Goal: Book appointment/travel/reservation

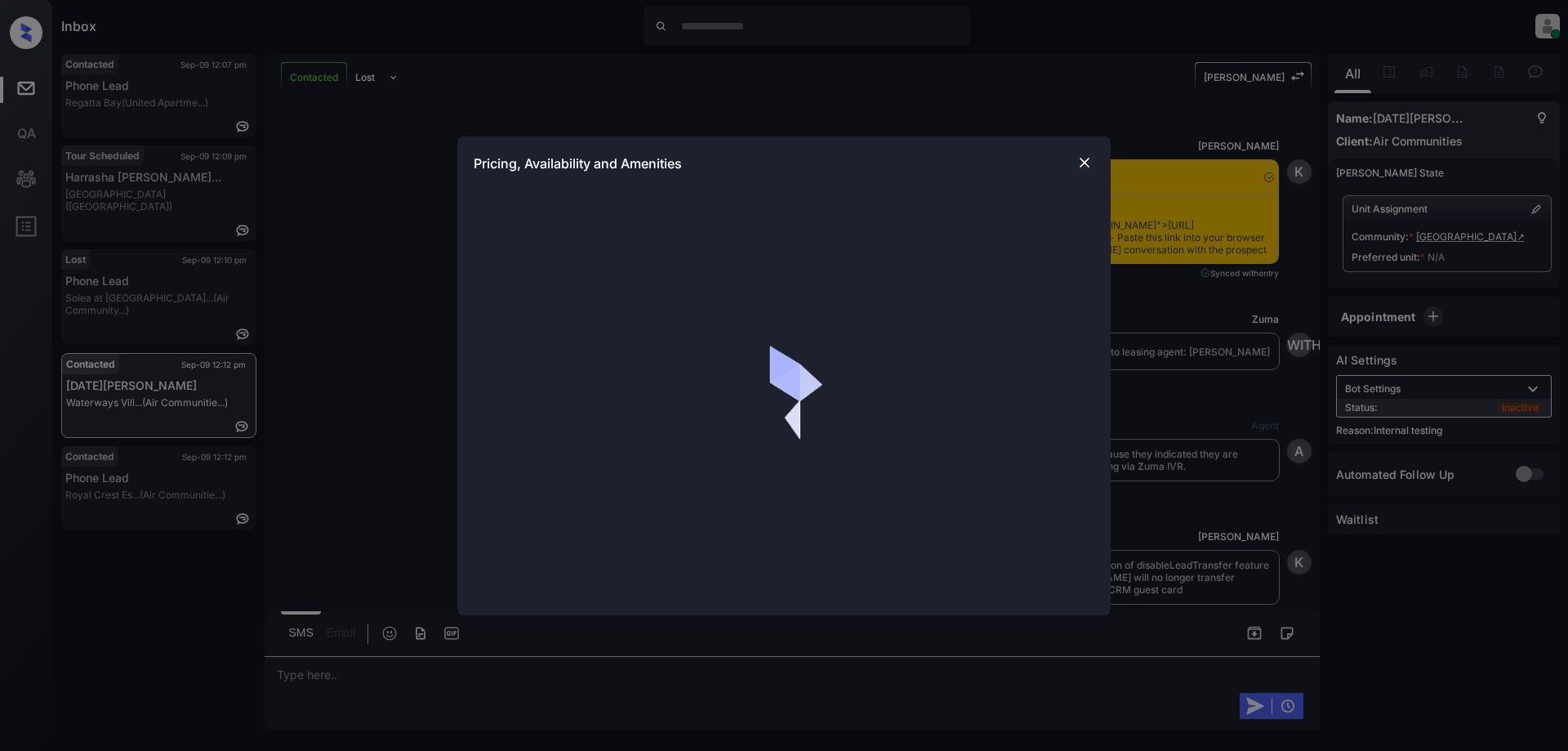
scroll to position [4015, 0]
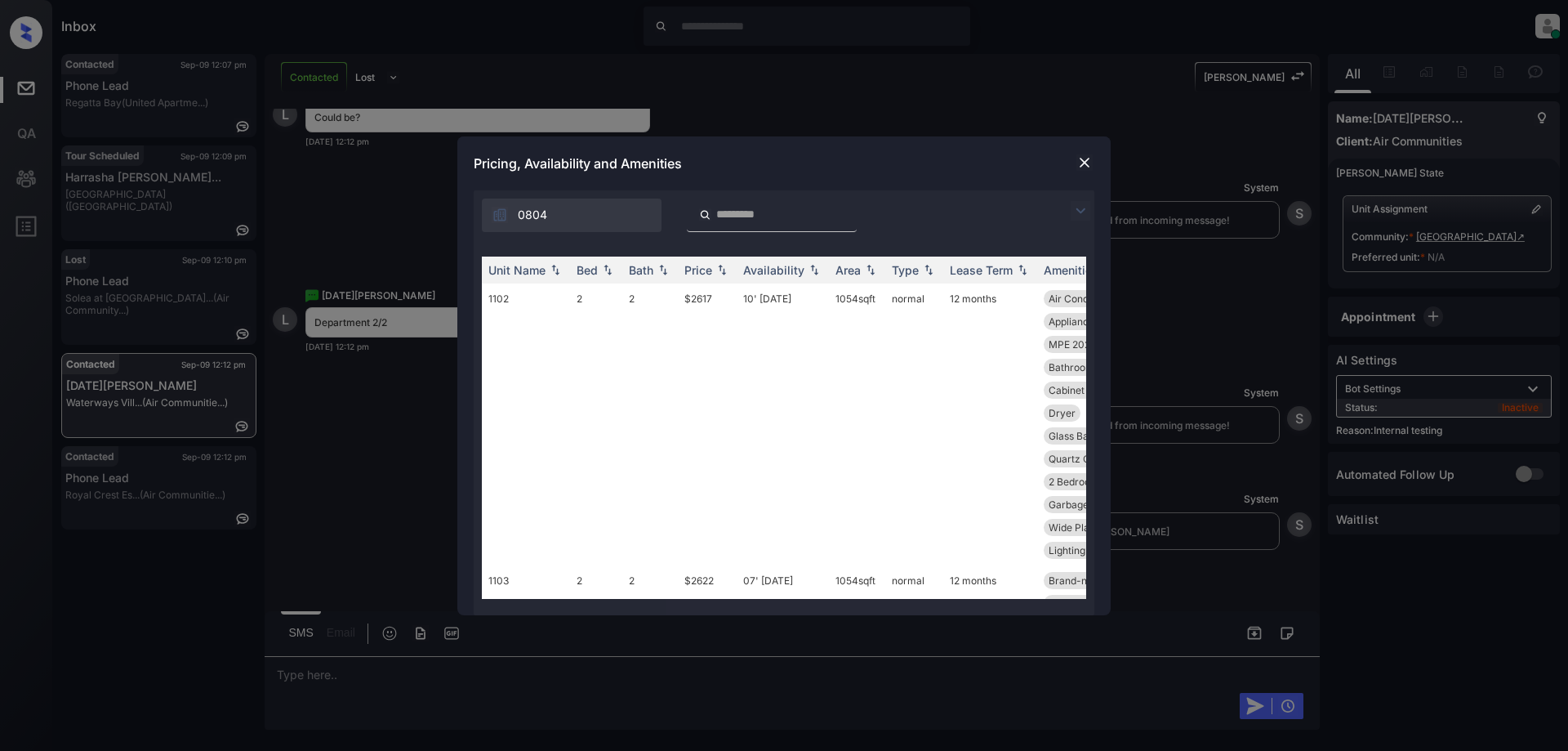
click at [1082, 202] on img at bounding box center [1080, 210] width 20 height 20
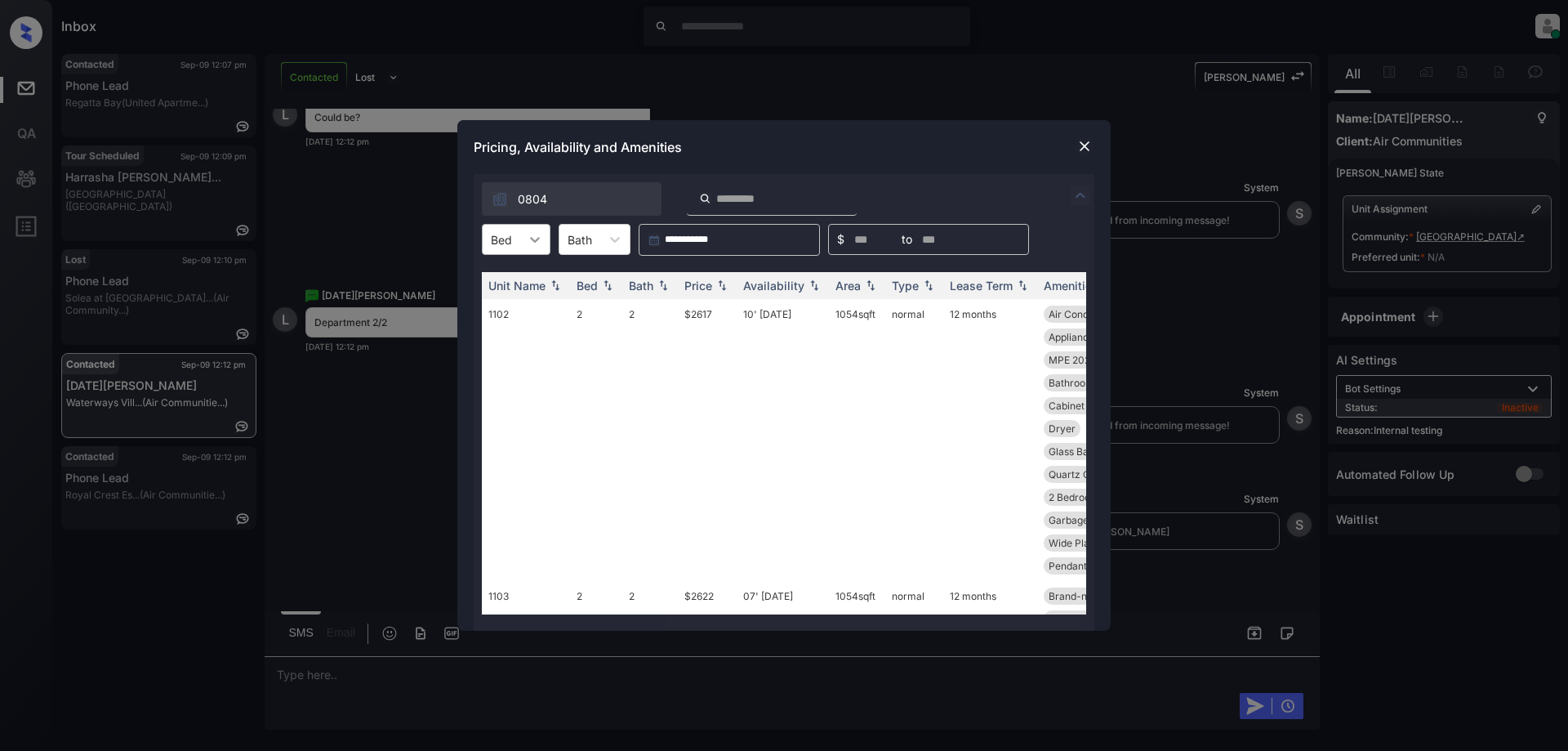
click at [521, 242] on div at bounding box center [535, 239] width 29 height 29
click at [499, 308] on font "2" at bounding box center [495, 308] width 8 height 16
click at [713, 284] on div "Price" at bounding box center [707, 286] width 46 height 14
click at [800, 320] on td "08' Jun 25" at bounding box center [783, 439] width 93 height 282
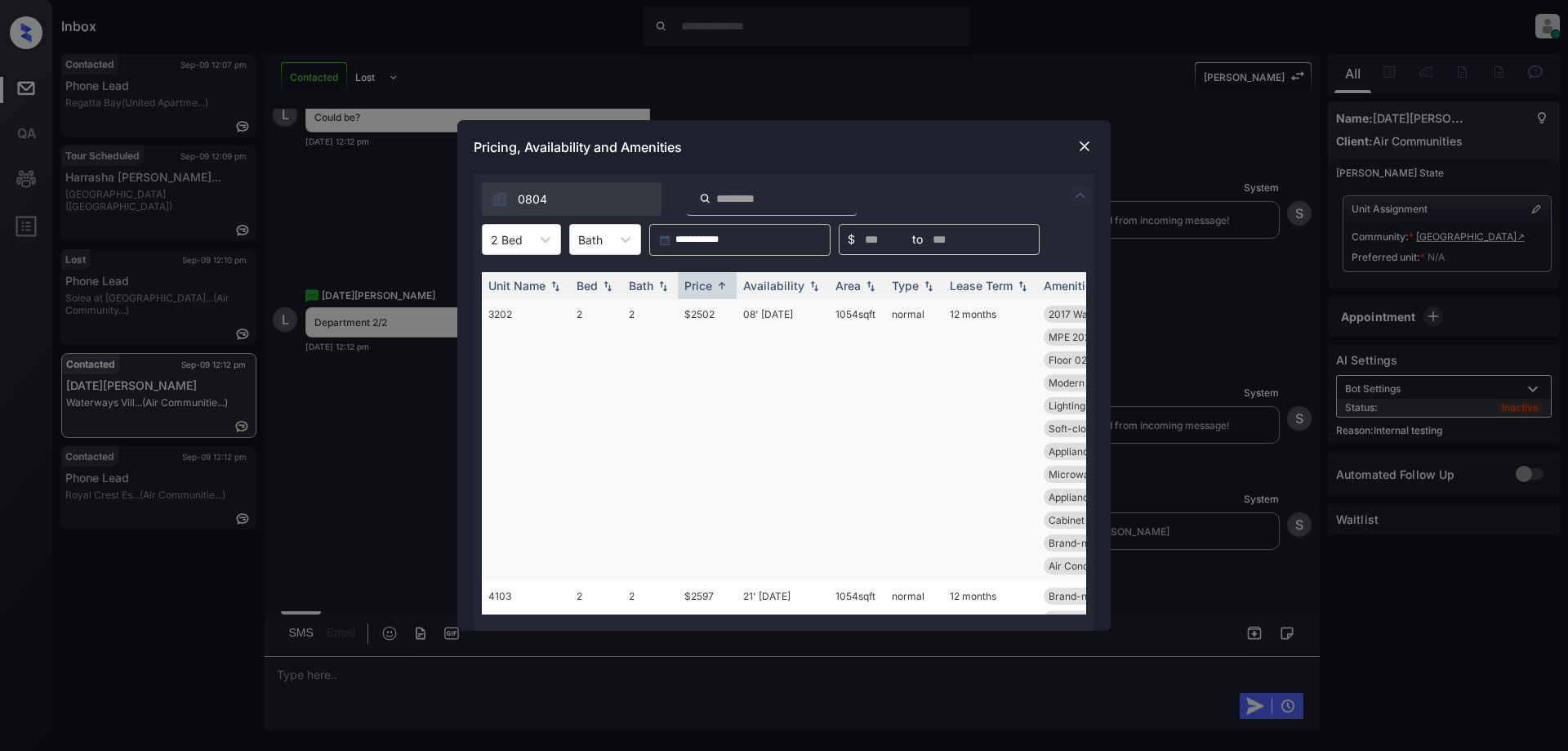
click at [800, 320] on td "08' Jun 25" at bounding box center [783, 439] width 93 height 282
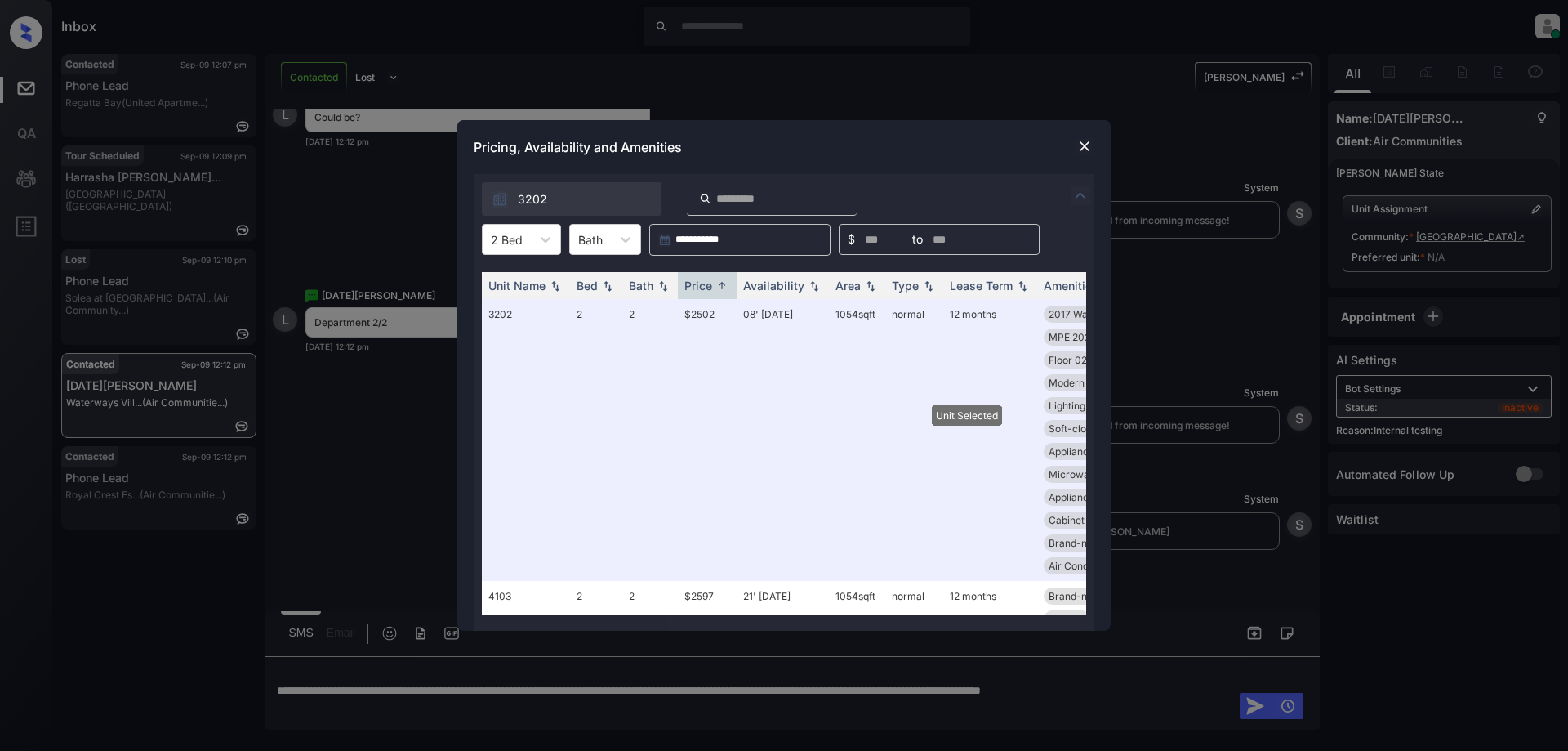
click at [1083, 144] on img at bounding box center [1084, 146] width 16 height 16
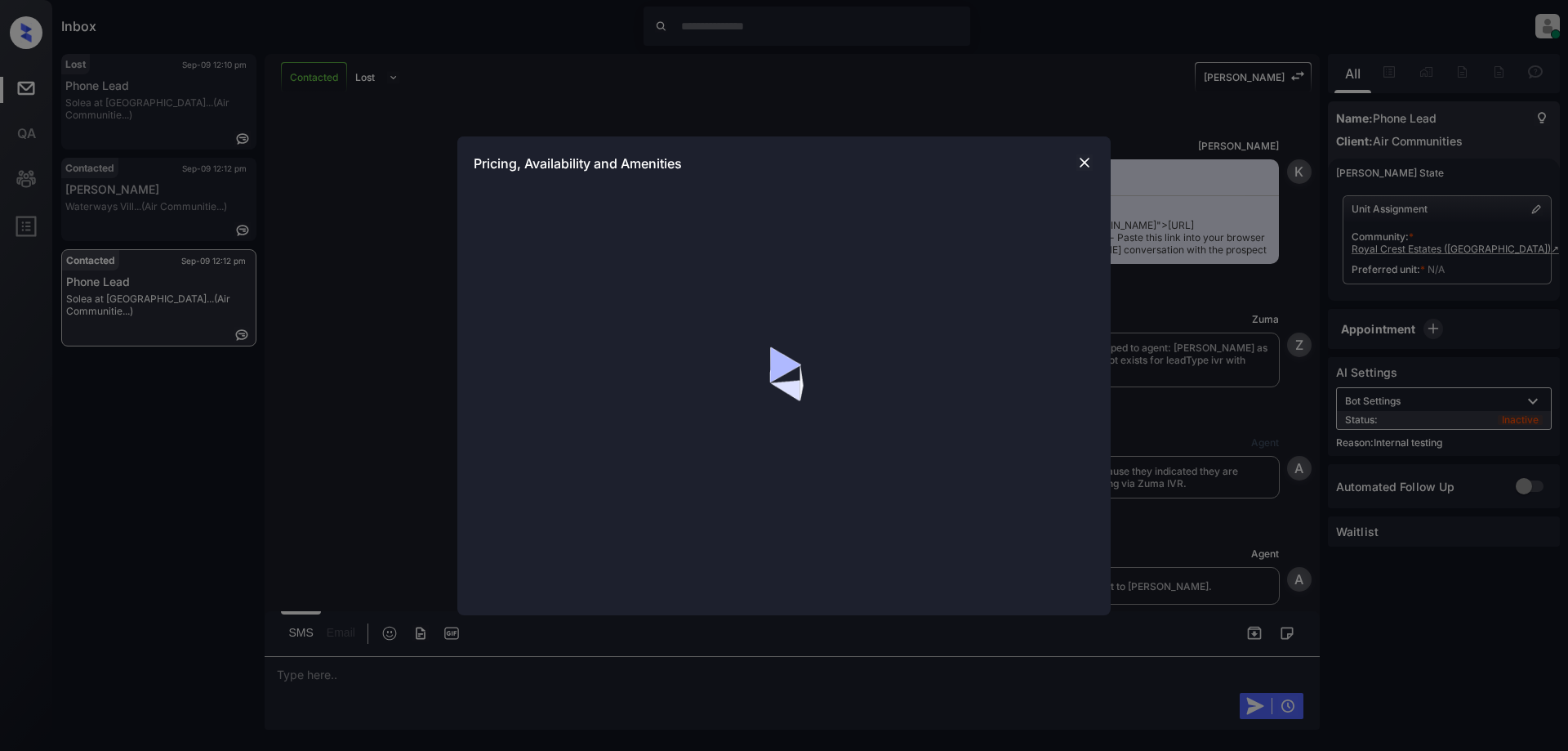
scroll to position [1066, 0]
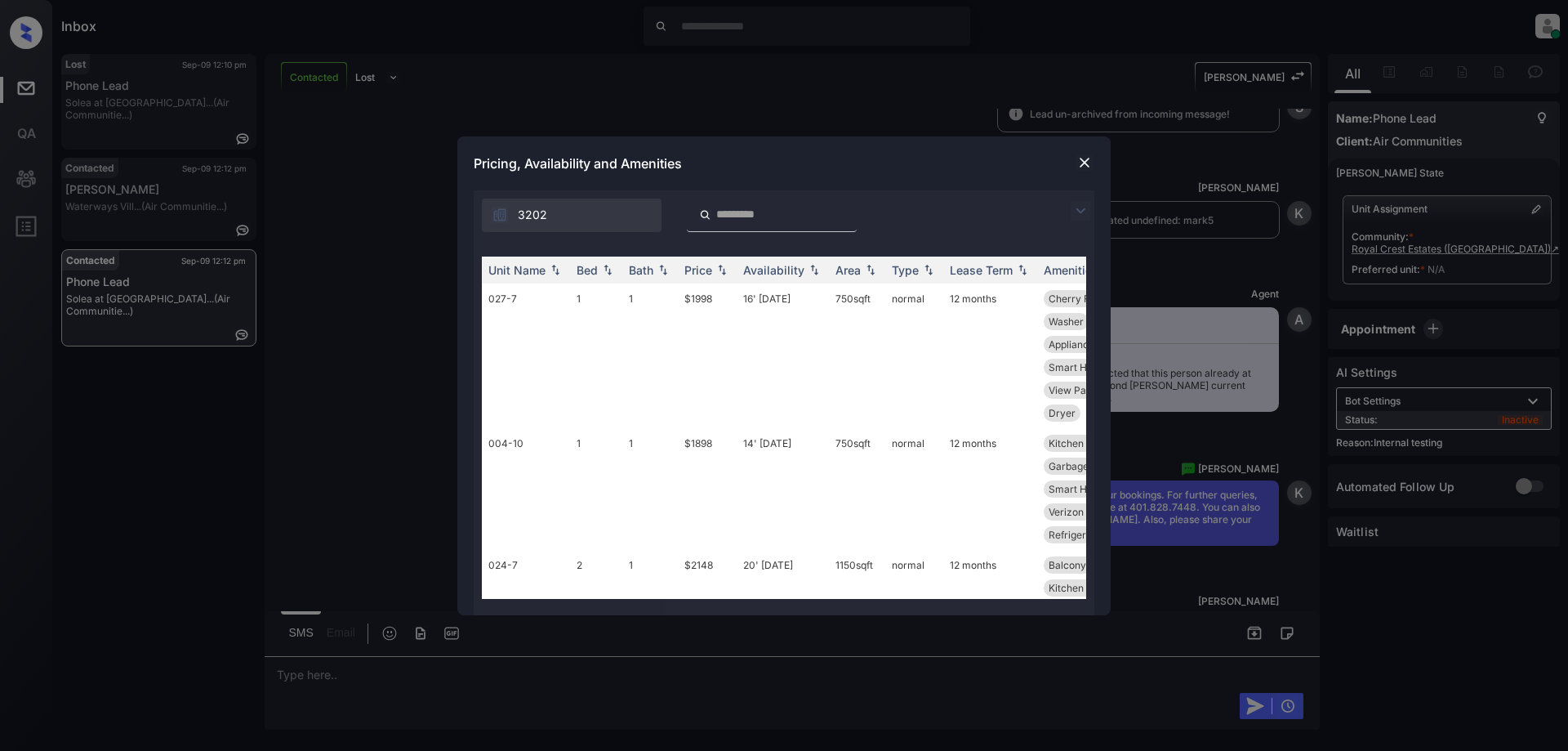
click at [1084, 165] on img at bounding box center [1084, 162] width 16 height 16
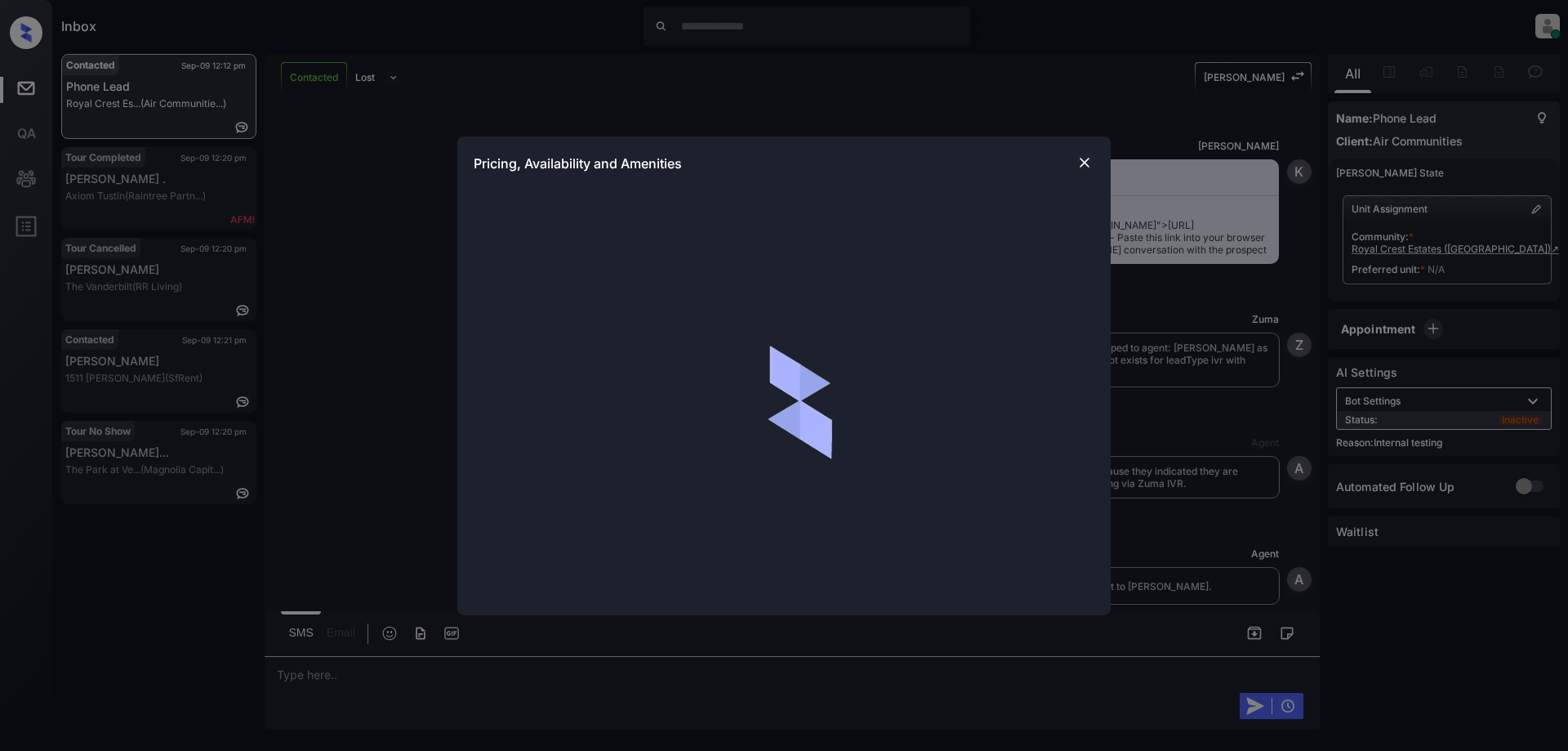
scroll to position [1719, 0]
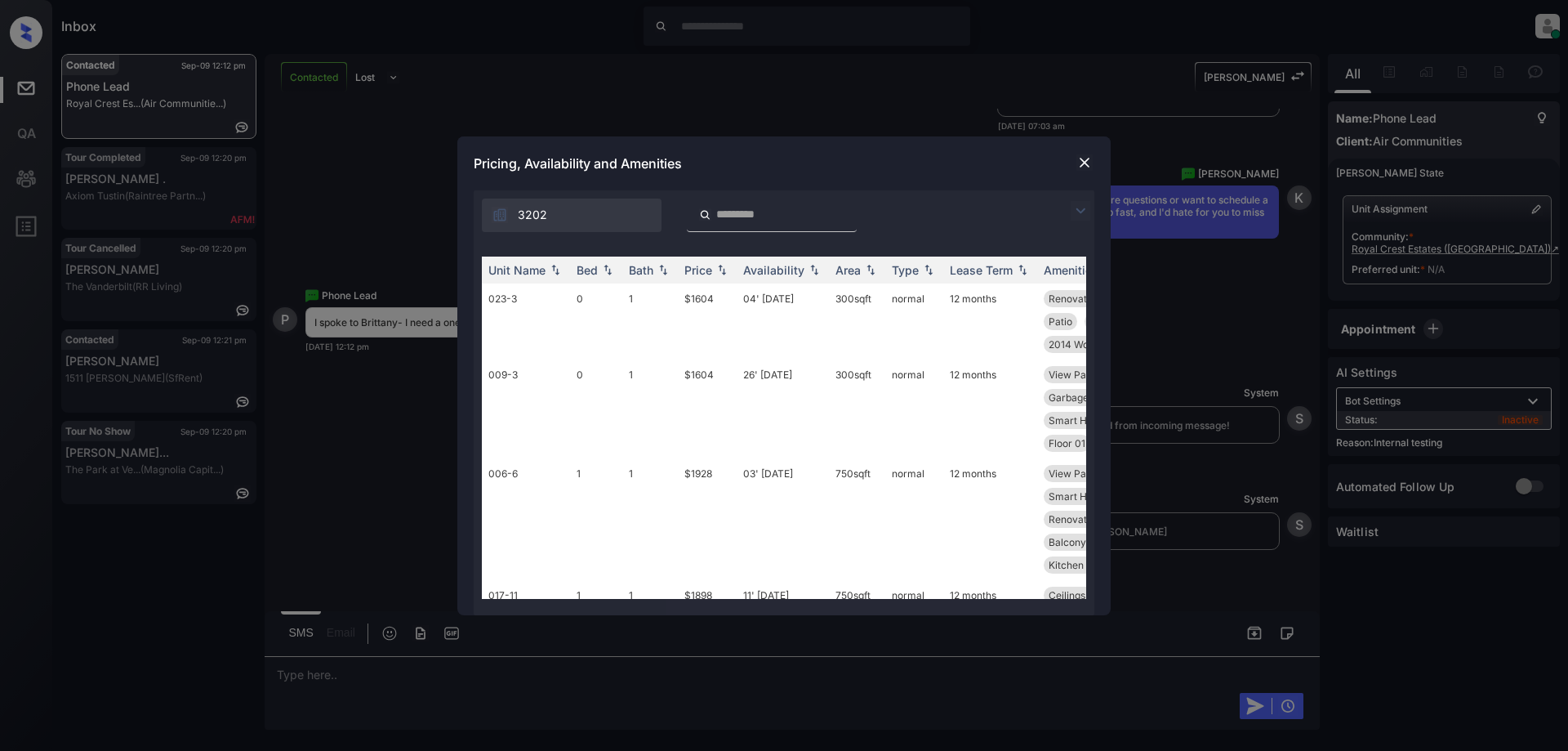
drag, startPoint x: 1080, startPoint y: 208, endPoint x: 1010, endPoint y: 236, distance: 75.4
click at [1080, 208] on img at bounding box center [1080, 210] width 20 height 20
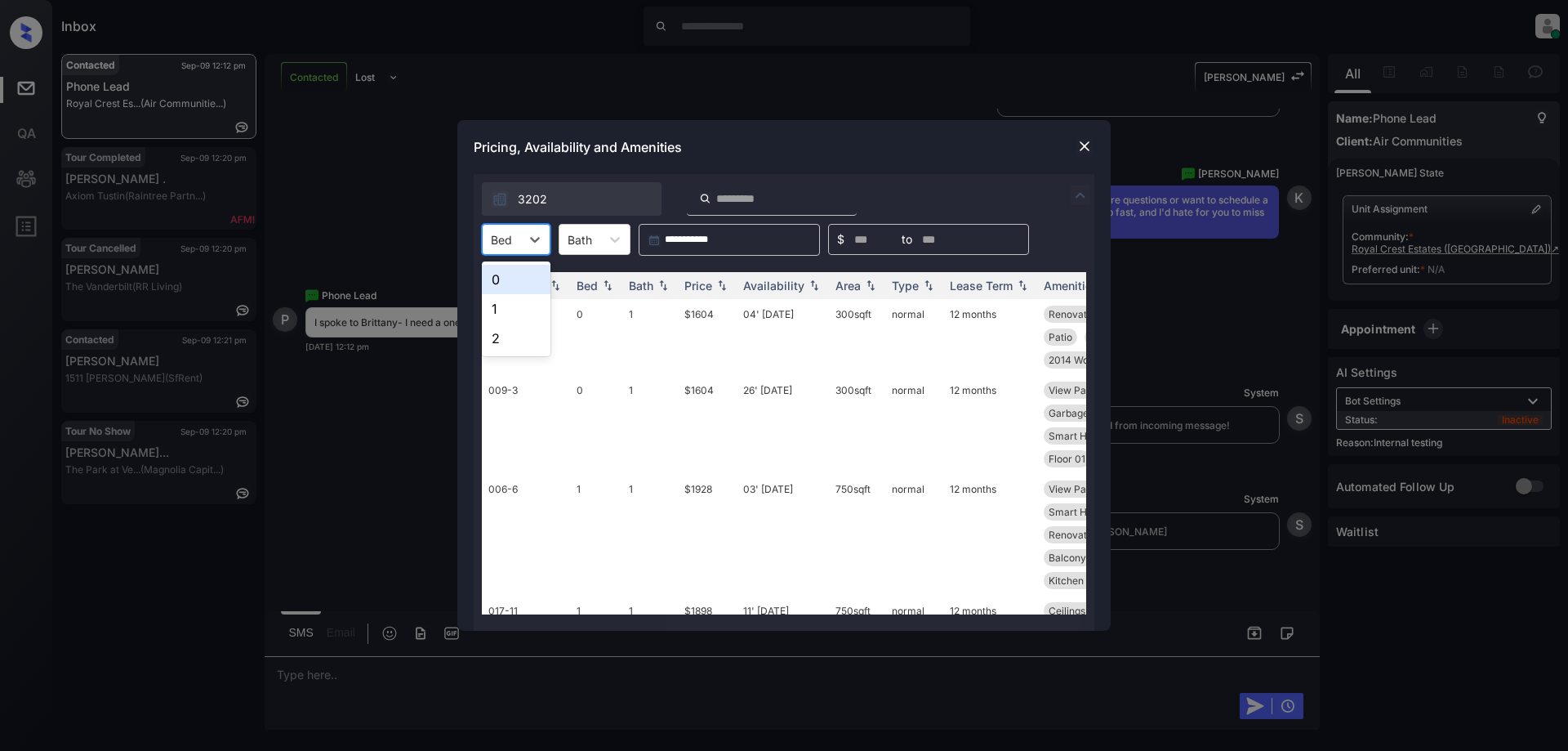
click at [509, 242] on div at bounding box center [501, 240] width 22 height 17
click at [507, 313] on div "1" at bounding box center [515, 308] width 68 height 29
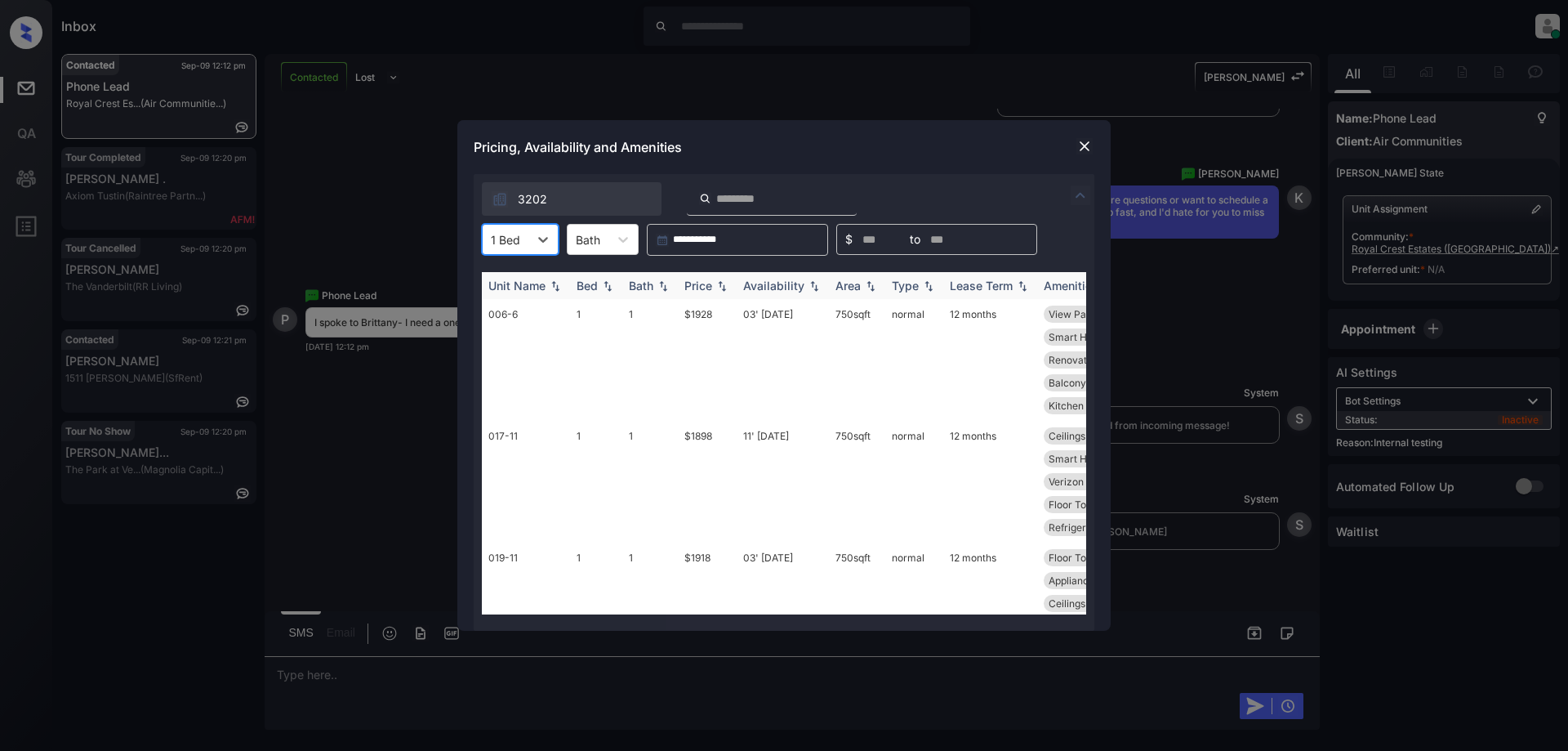
click at [710, 288] on div "Price" at bounding box center [698, 286] width 28 height 14
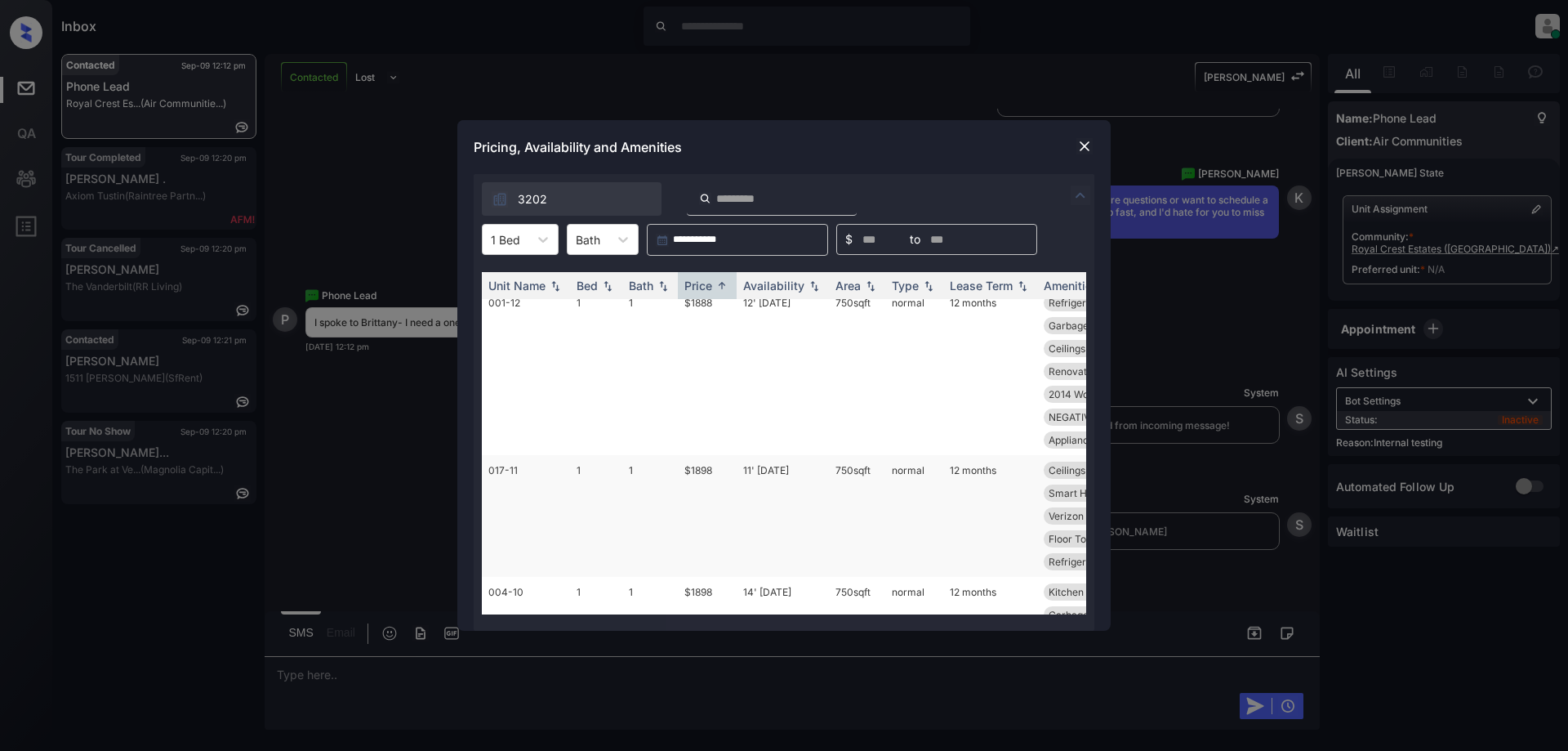
scroll to position [0, 0]
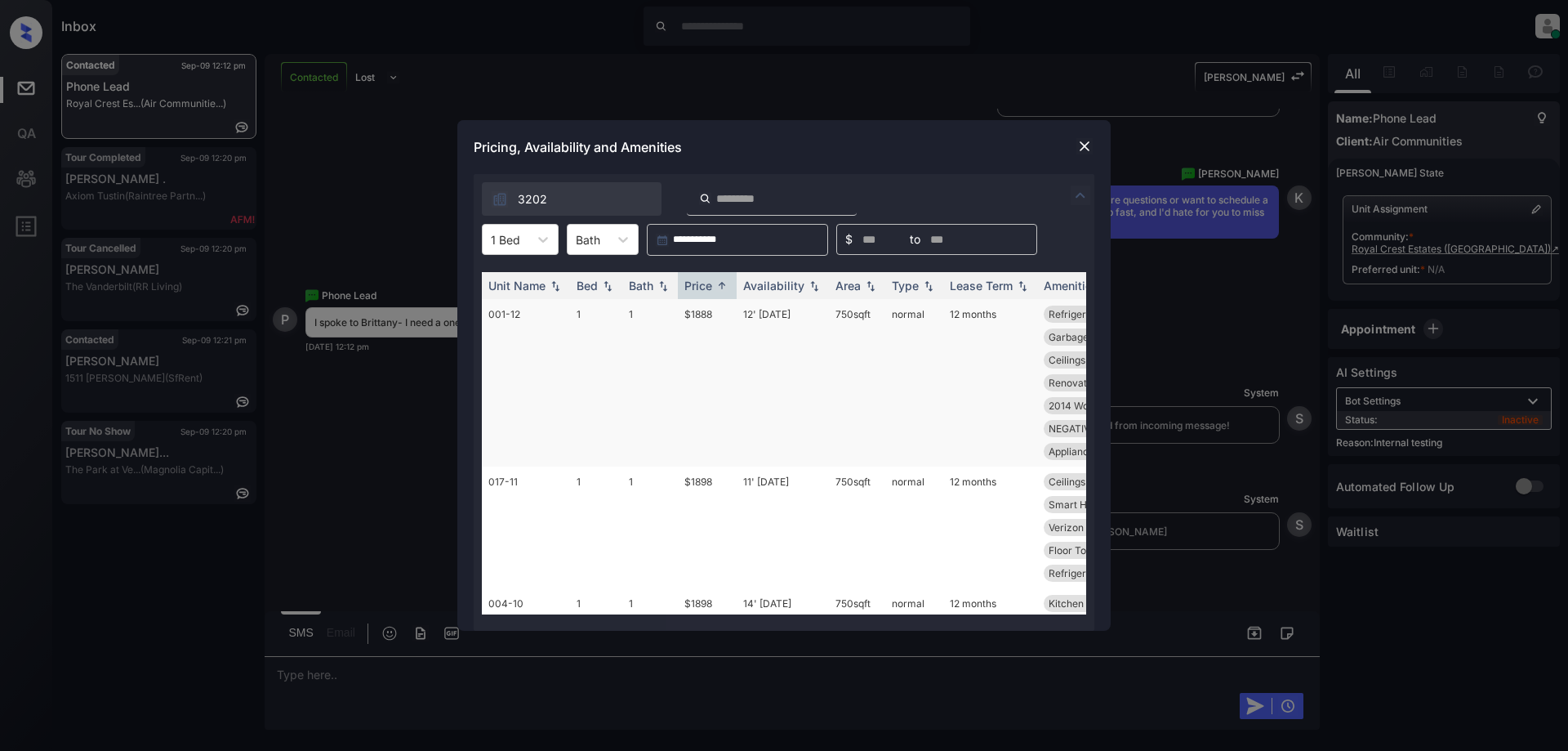
click at [771, 323] on td "12' Sep 25" at bounding box center [783, 382] width 93 height 167
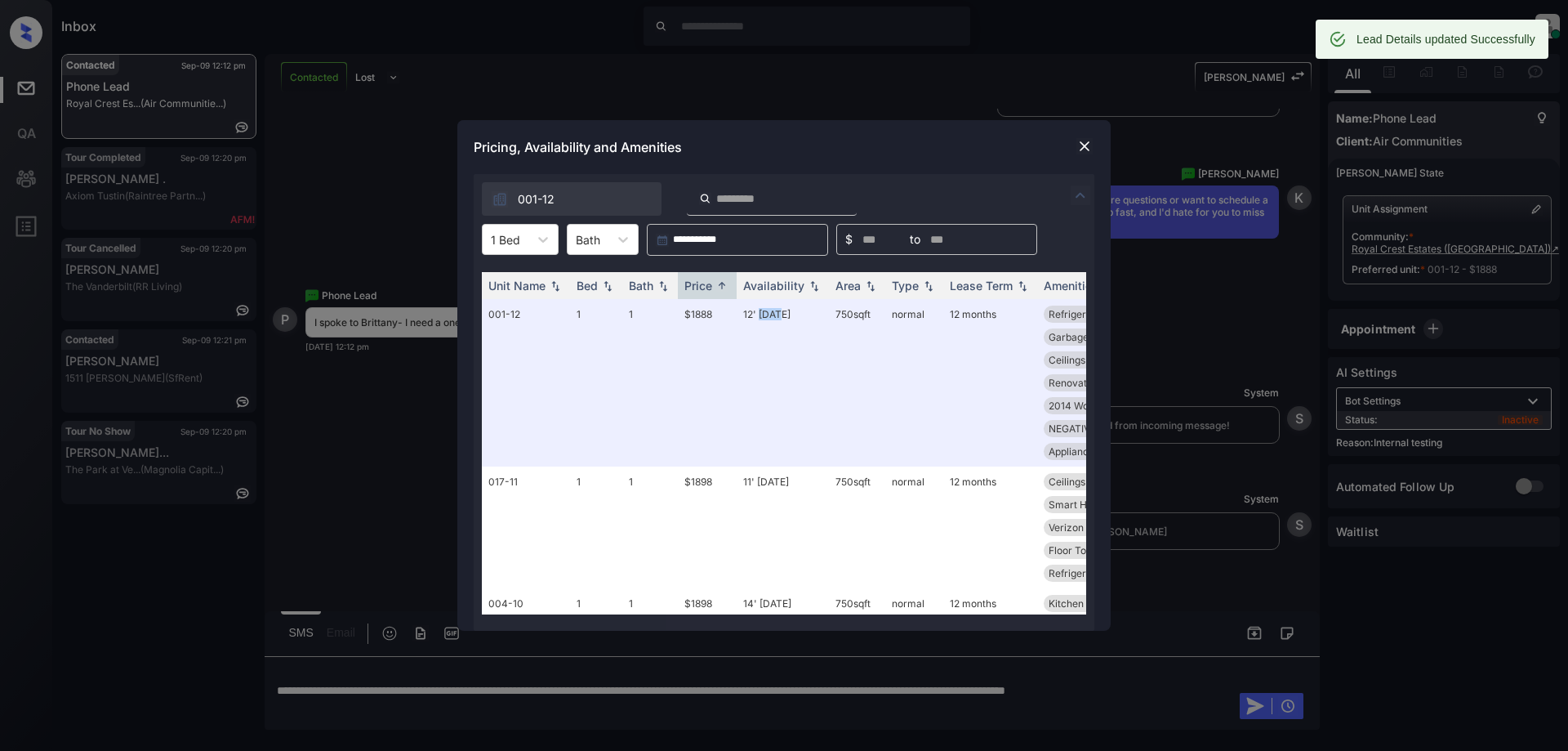
click at [1091, 140] on img at bounding box center [1084, 146] width 16 height 16
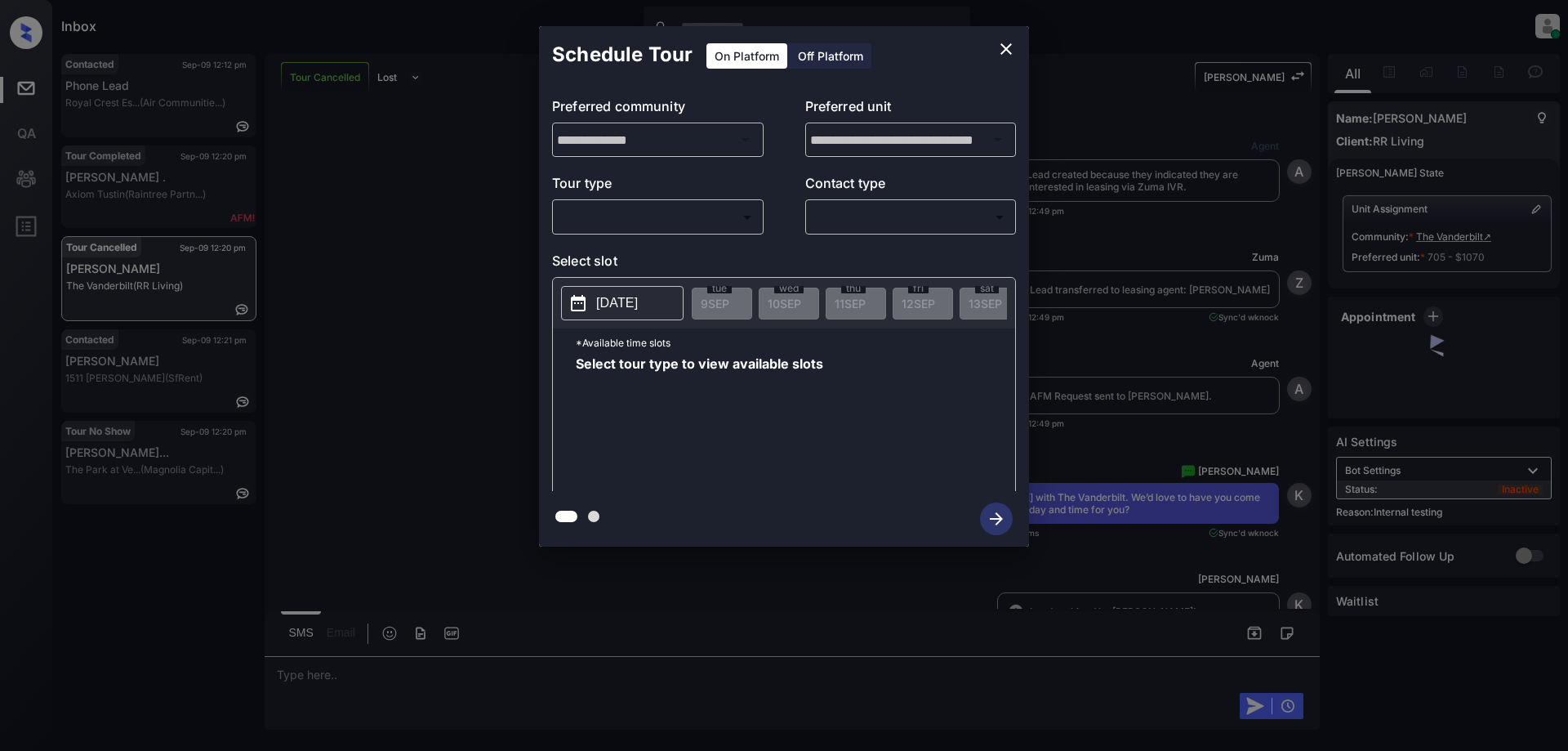
scroll to position [7341, 0]
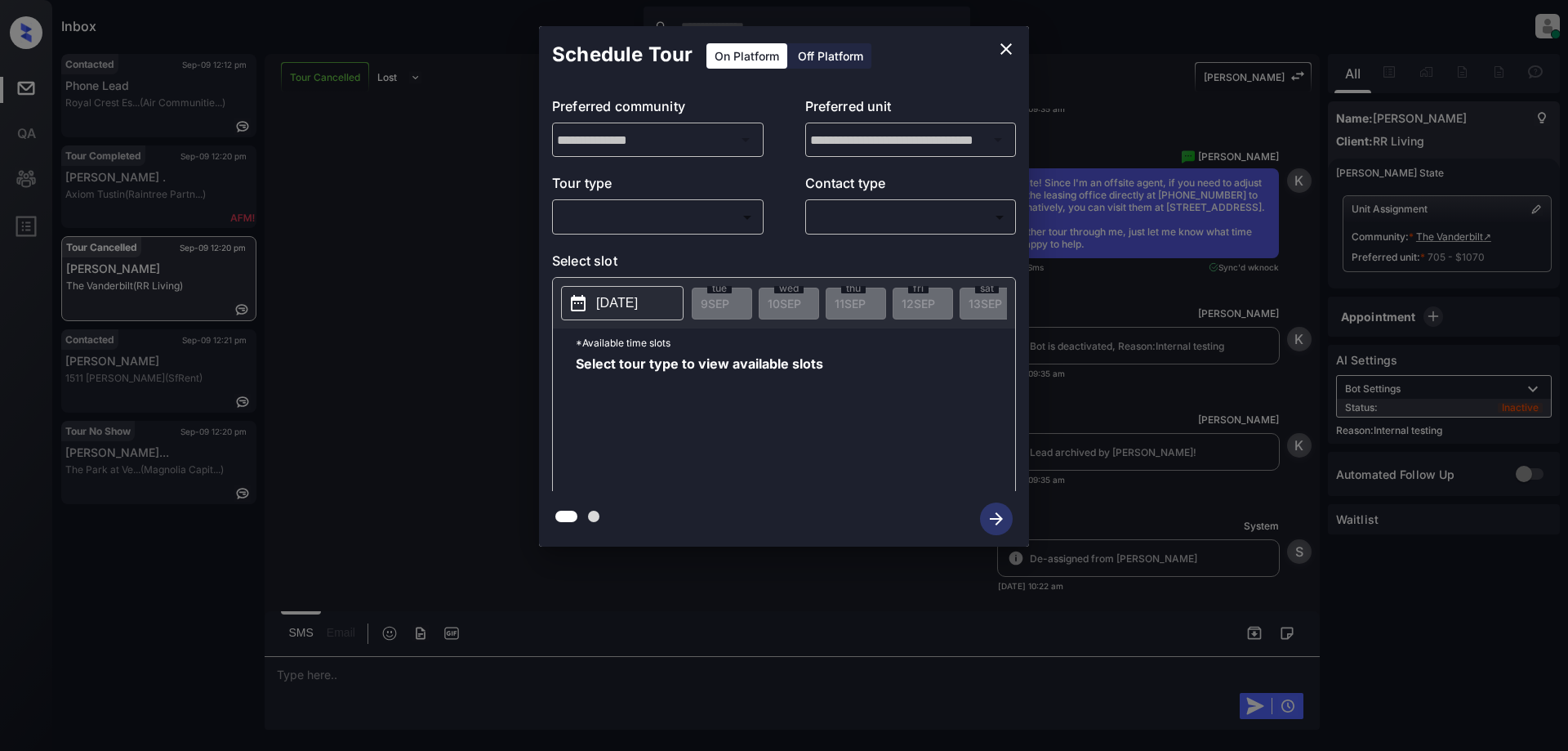
click at [692, 197] on p "Tour type" at bounding box center [657, 186] width 211 height 26
click at [671, 214] on body "Inbox [PERSON_NAME] Online Set yourself offline Set yourself on break Profile S…" at bounding box center [784, 375] width 1568 height 751
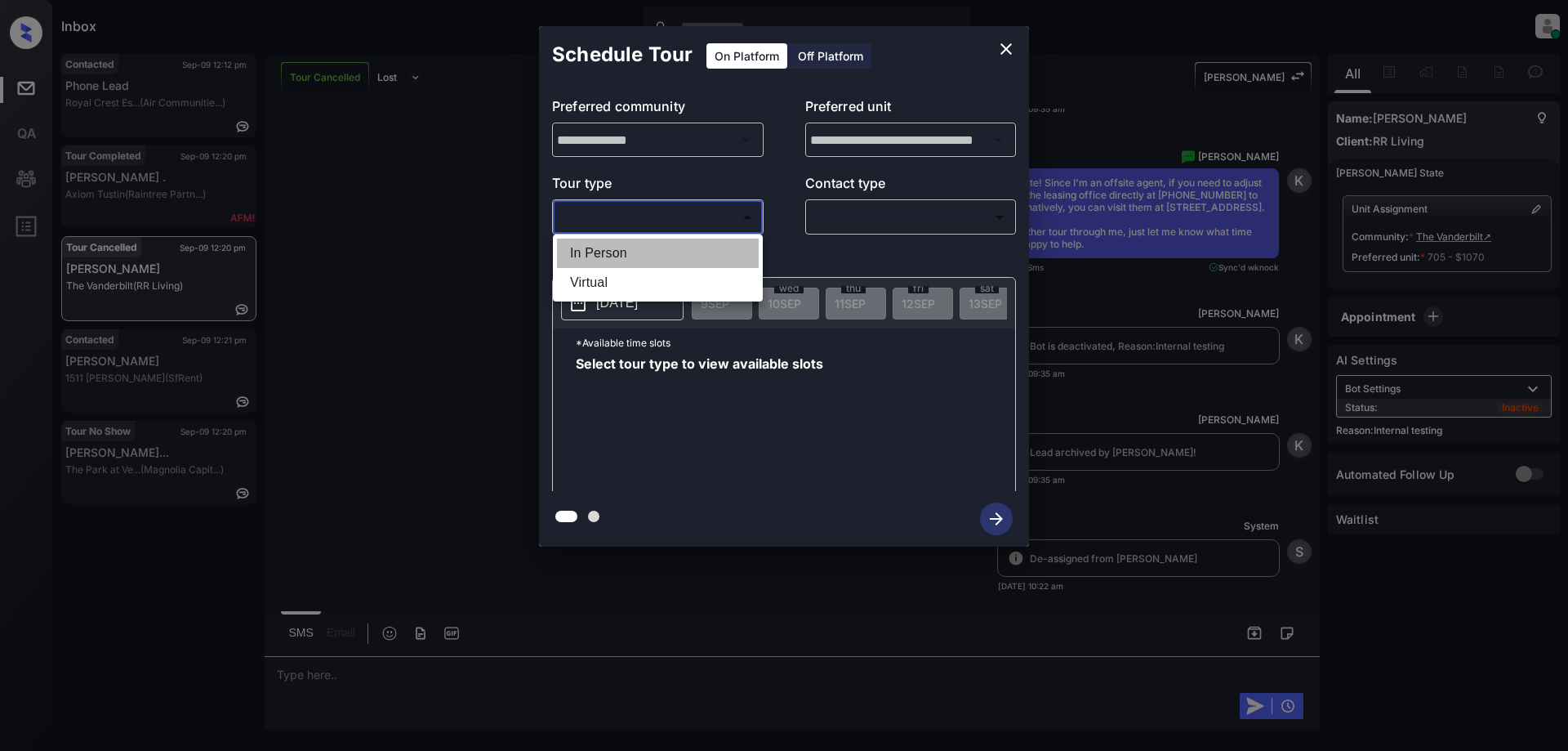
click at [608, 257] on li "In Person" at bounding box center [657, 253] width 202 height 29
type input "********"
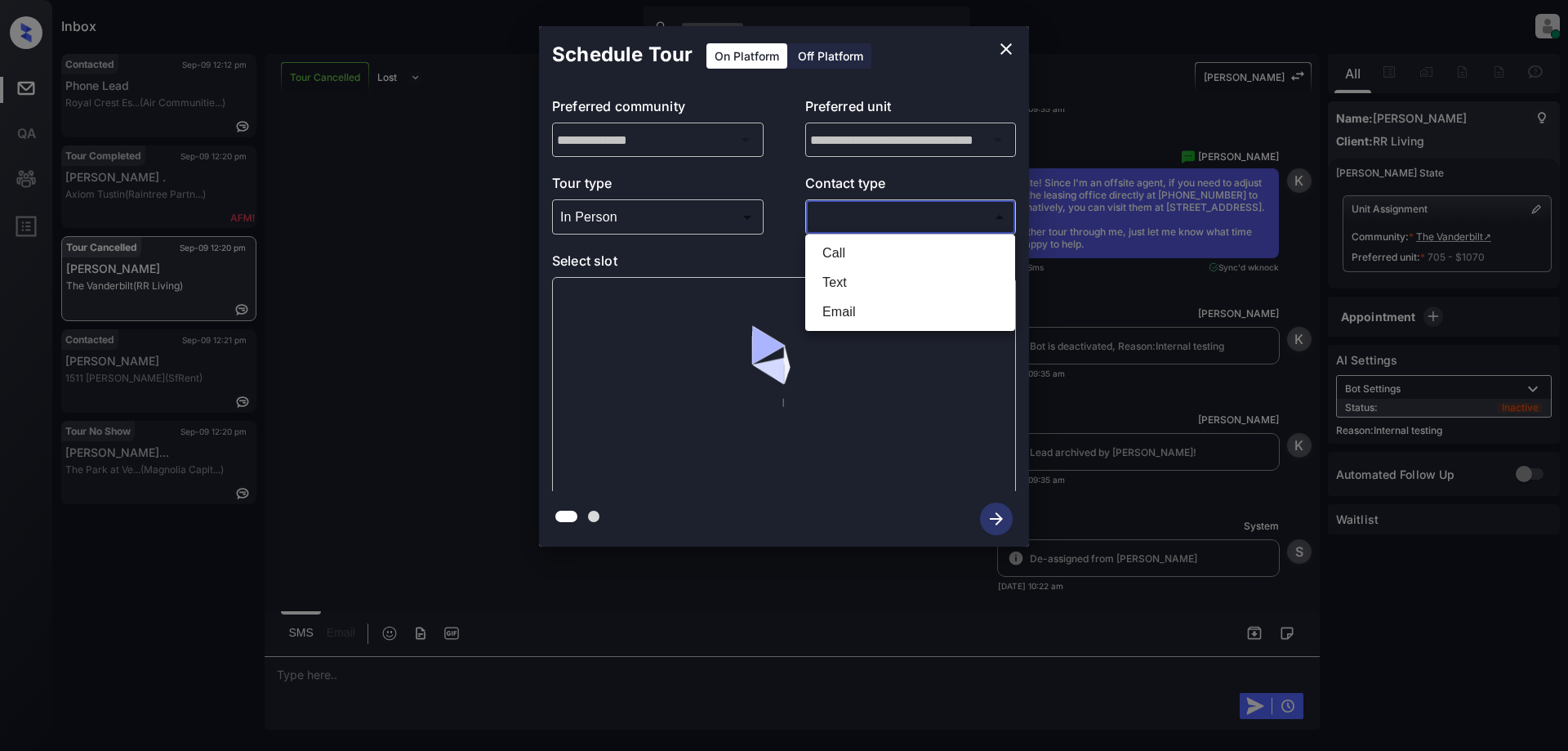
click at [874, 218] on body "Inbox [PERSON_NAME] Online Set yourself offline Set yourself on break Profile S…" at bounding box center [784, 375] width 1568 height 751
click at [836, 287] on li "Text" at bounding box center [909, 282] width 202 height 29
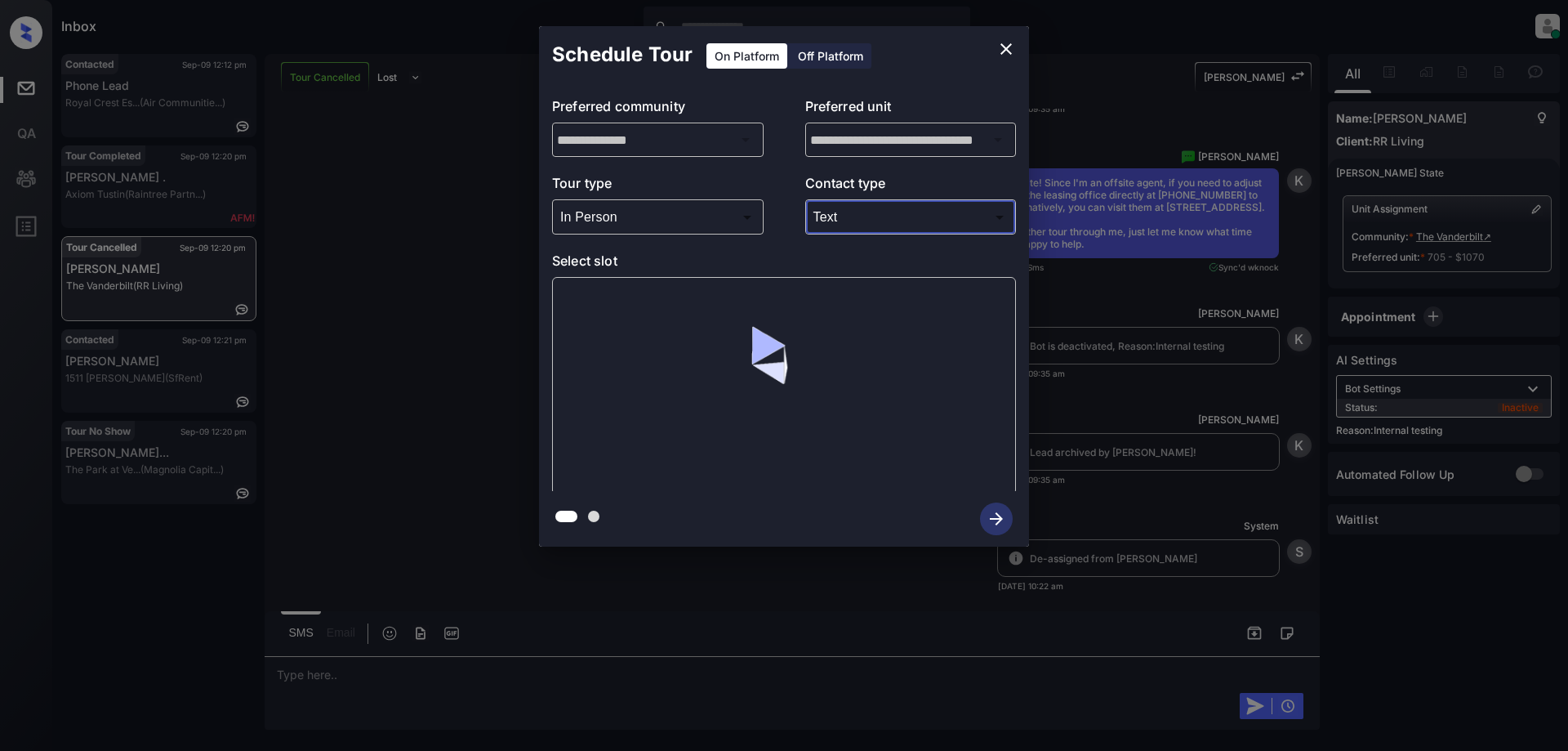
type input "****"
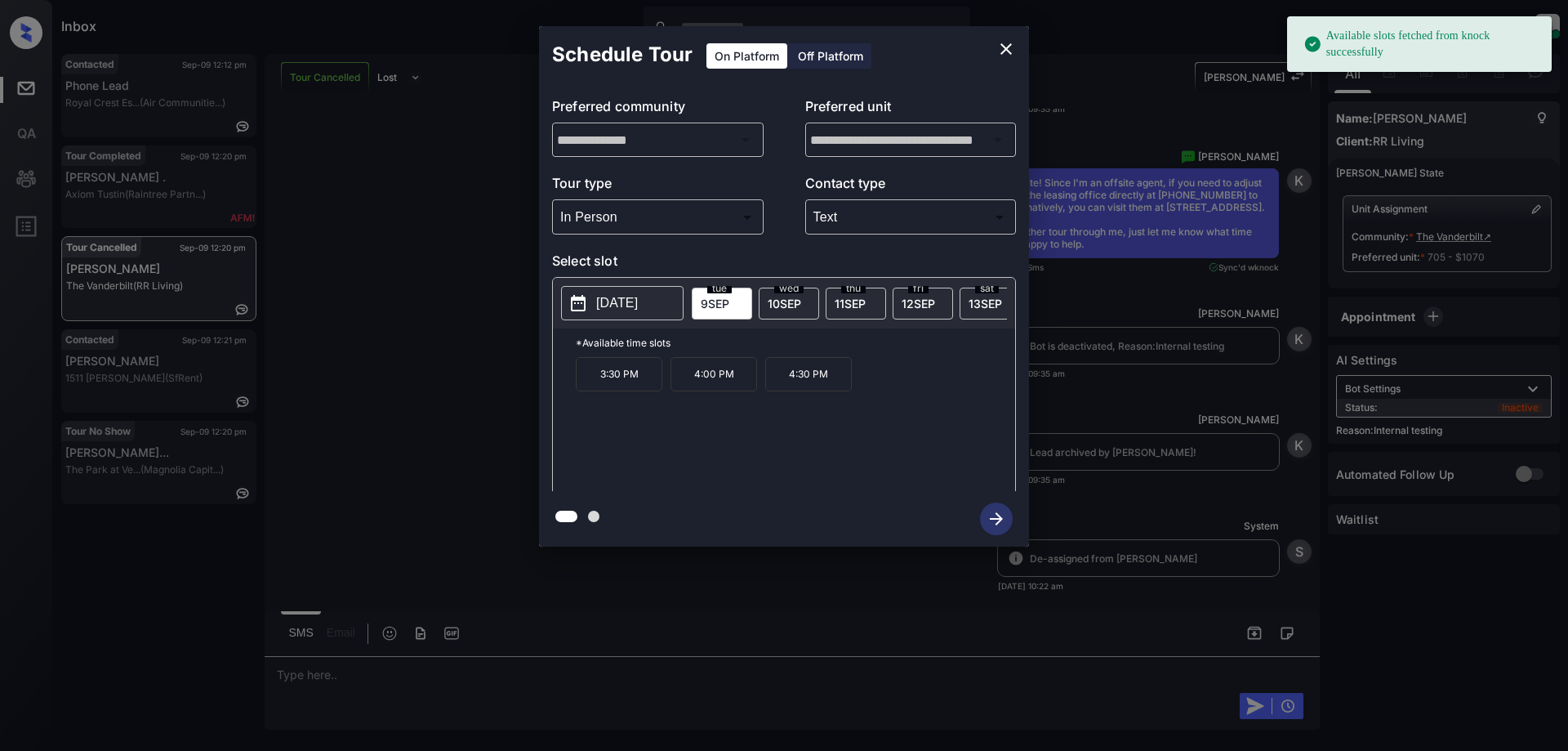
click at [779, 298] on span "[DATE]" at bounding box center [784, 303] width 34 height 14
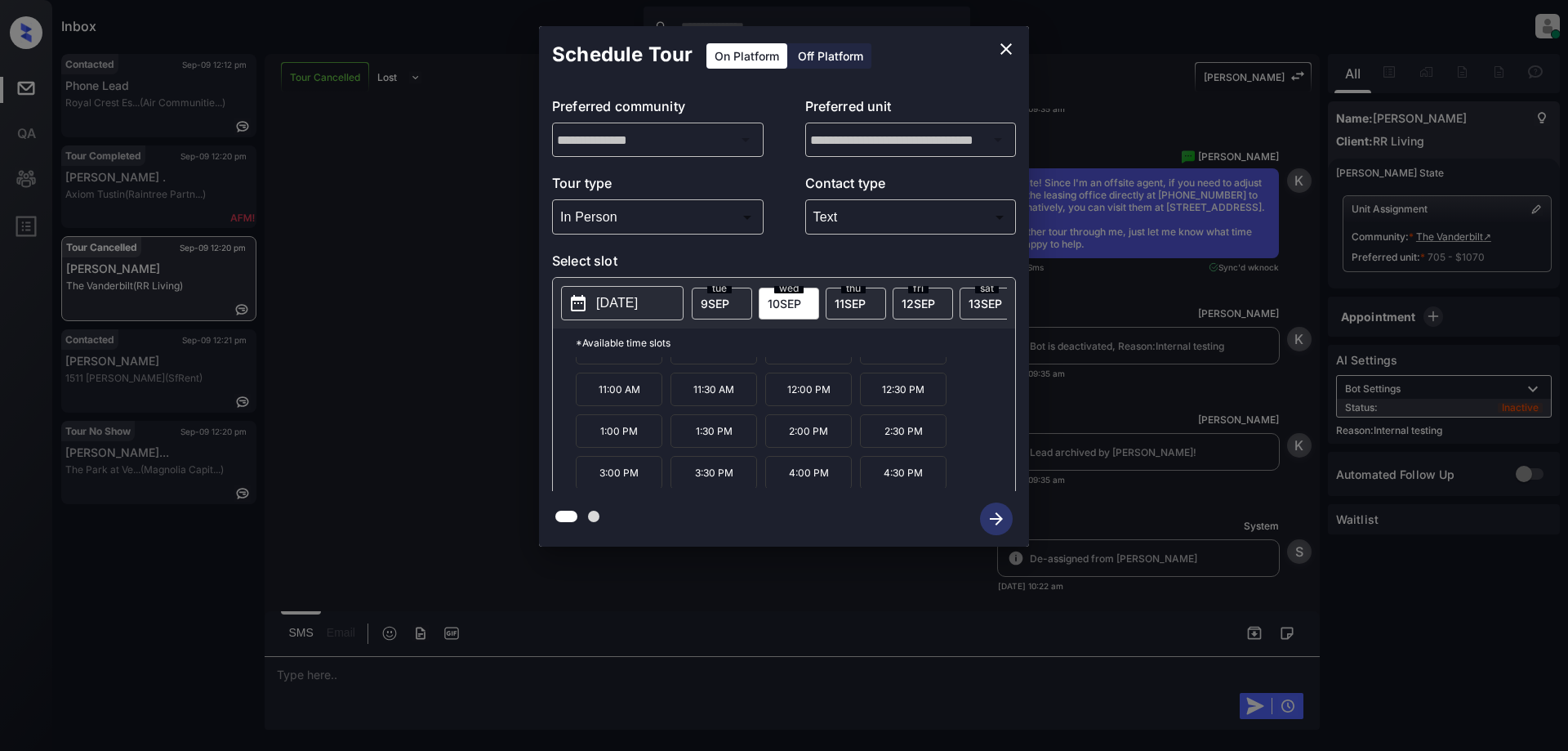
scroll to position [28, 0]
click at [1008, 50] on icon "close" at bounding box center [1005, 49] width 11 height 11
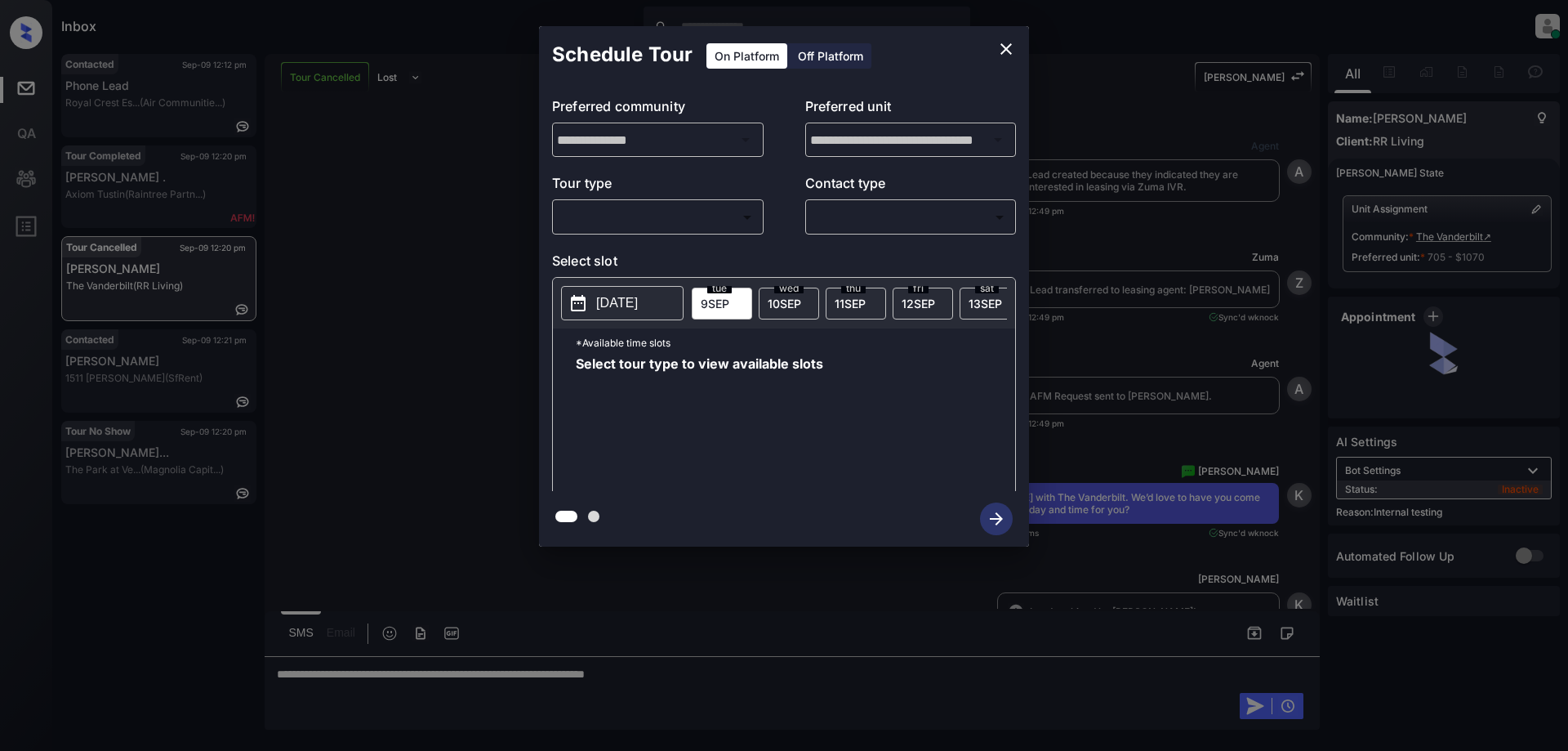
scroll to position [7831, 0]
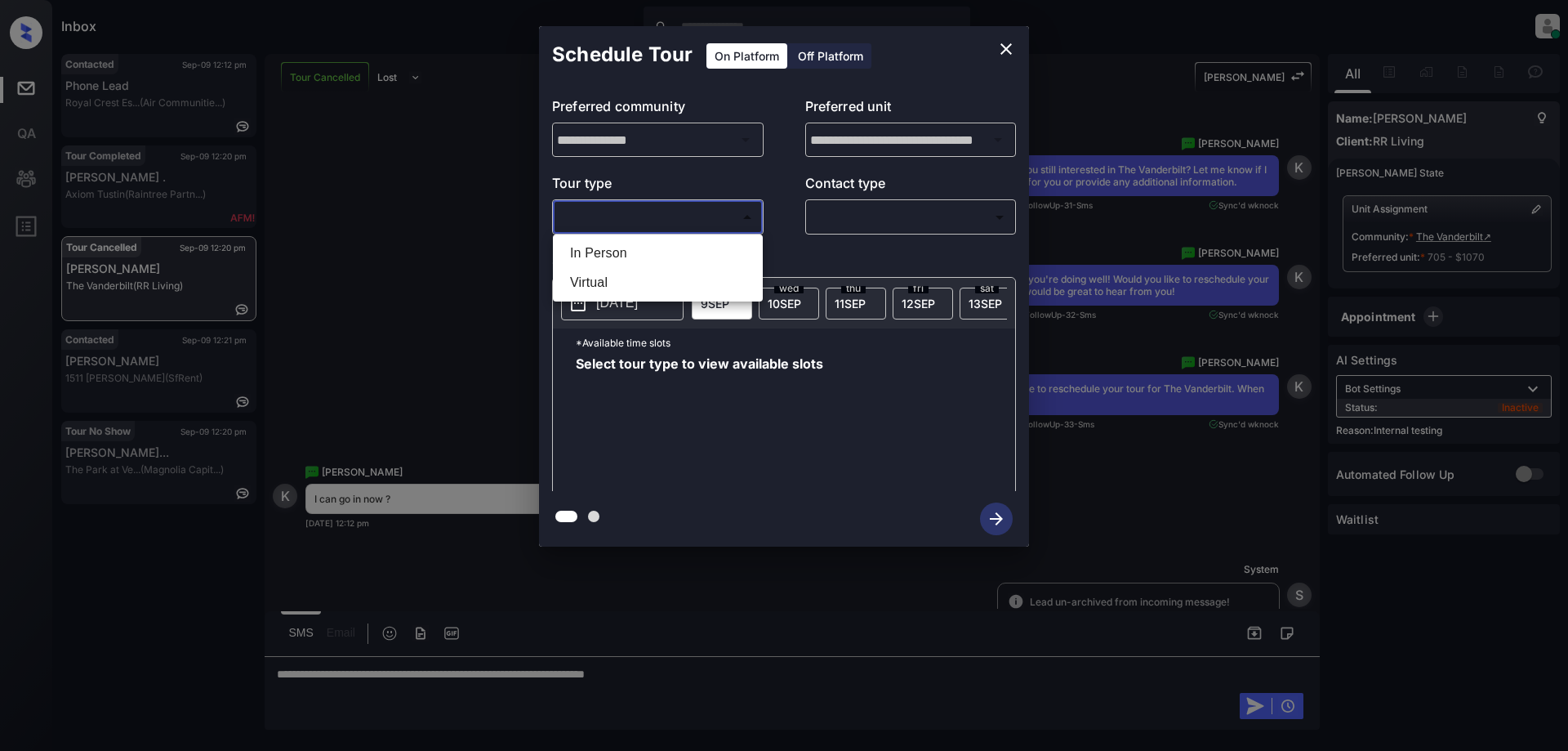
click at [724, 218] on body "Inbox [PERSON_NAME] Online Set yourself offline Set yourself on break Profile S…" at bounding box center [784, 375] width 1568 height 751
click at [694, 246] on li "In Person" at bounding box center [657, 253] width 202 height 29
type input "********"
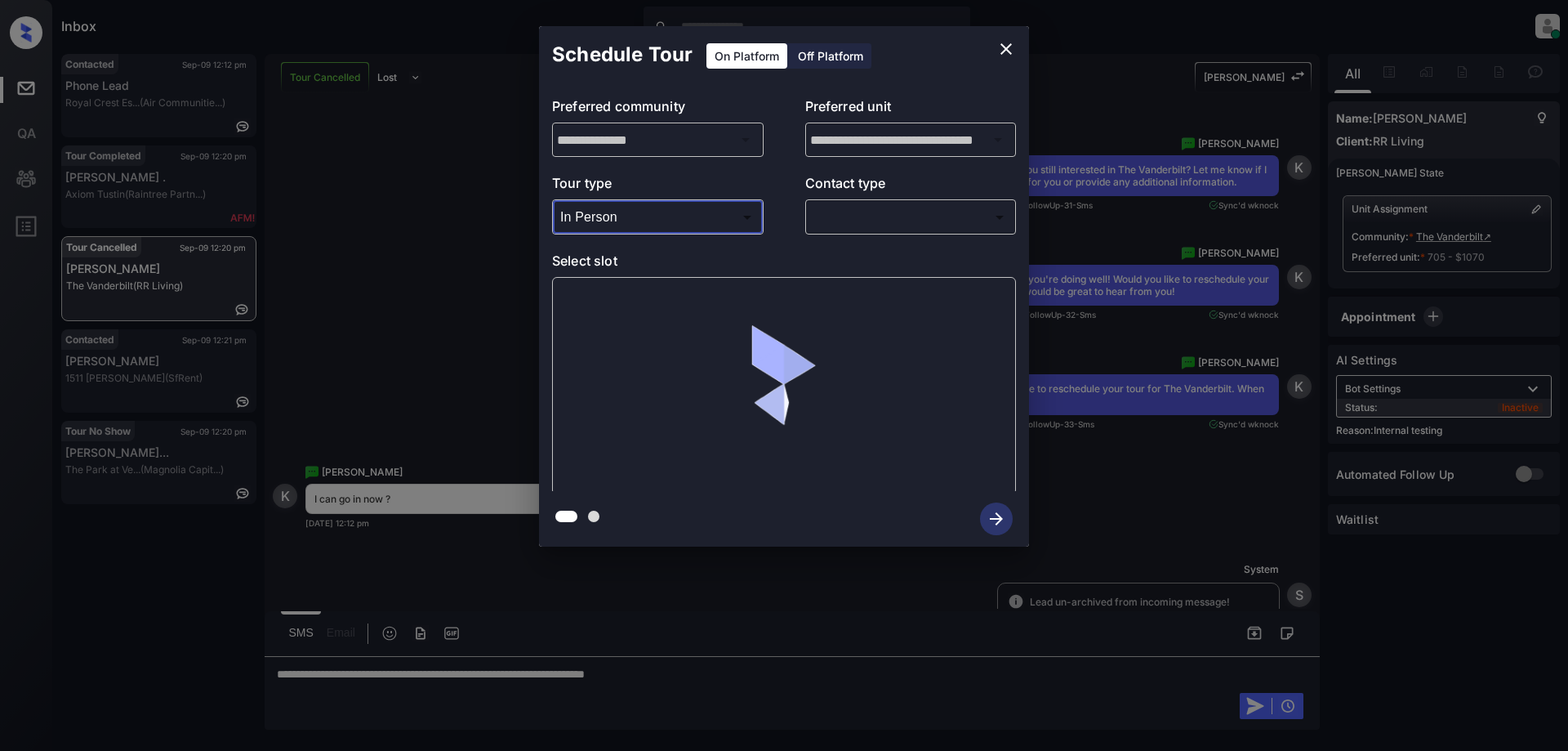
click at [898, 230] on body "Inbox [PERSON_NAME] Online Set yourself offline Set yourself on break Profile S…" at bounding box center [784, 375] width 1568 height 751
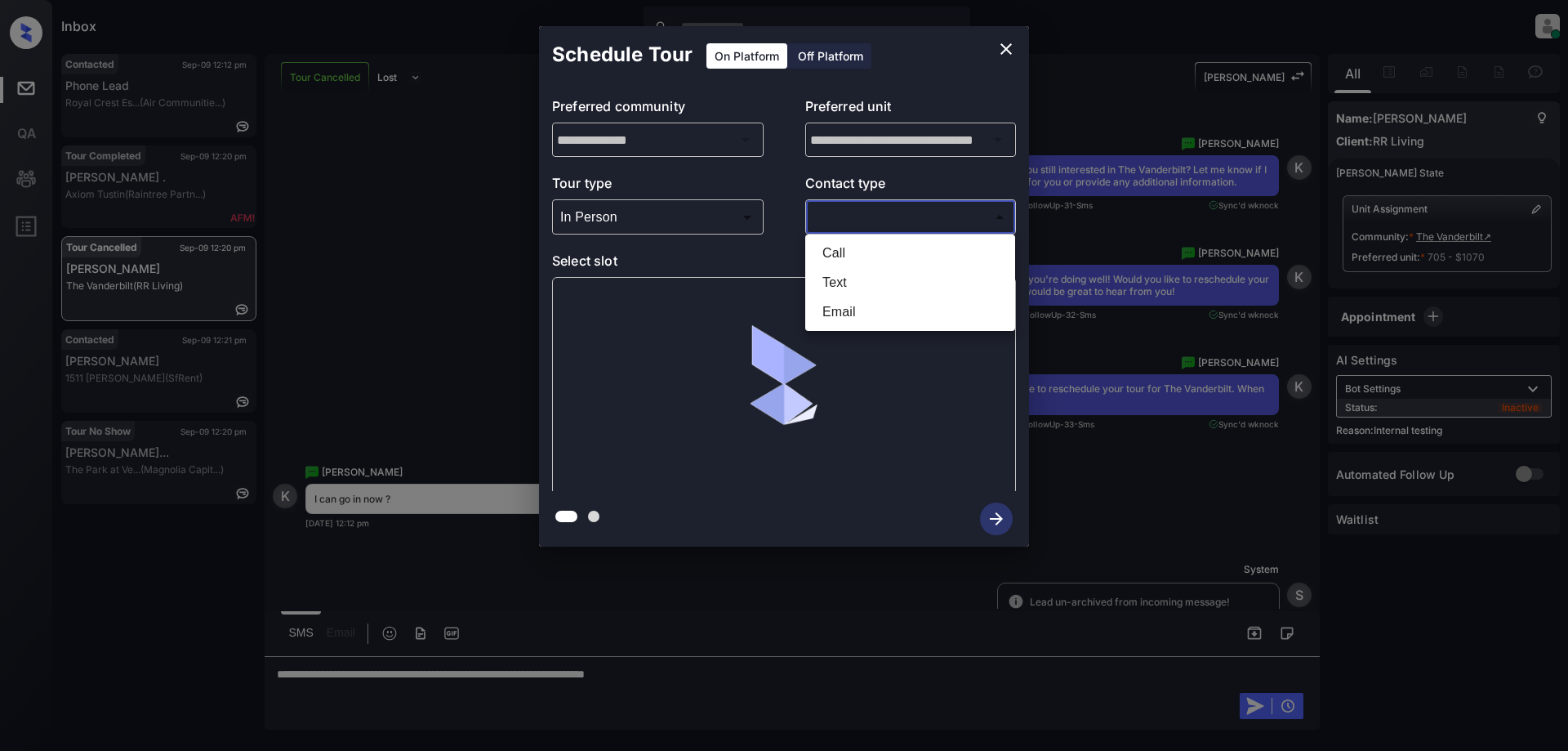
click at [868, 280] on li "Text" at bounding box center [909, 282] width 202 height 29
type input "****"
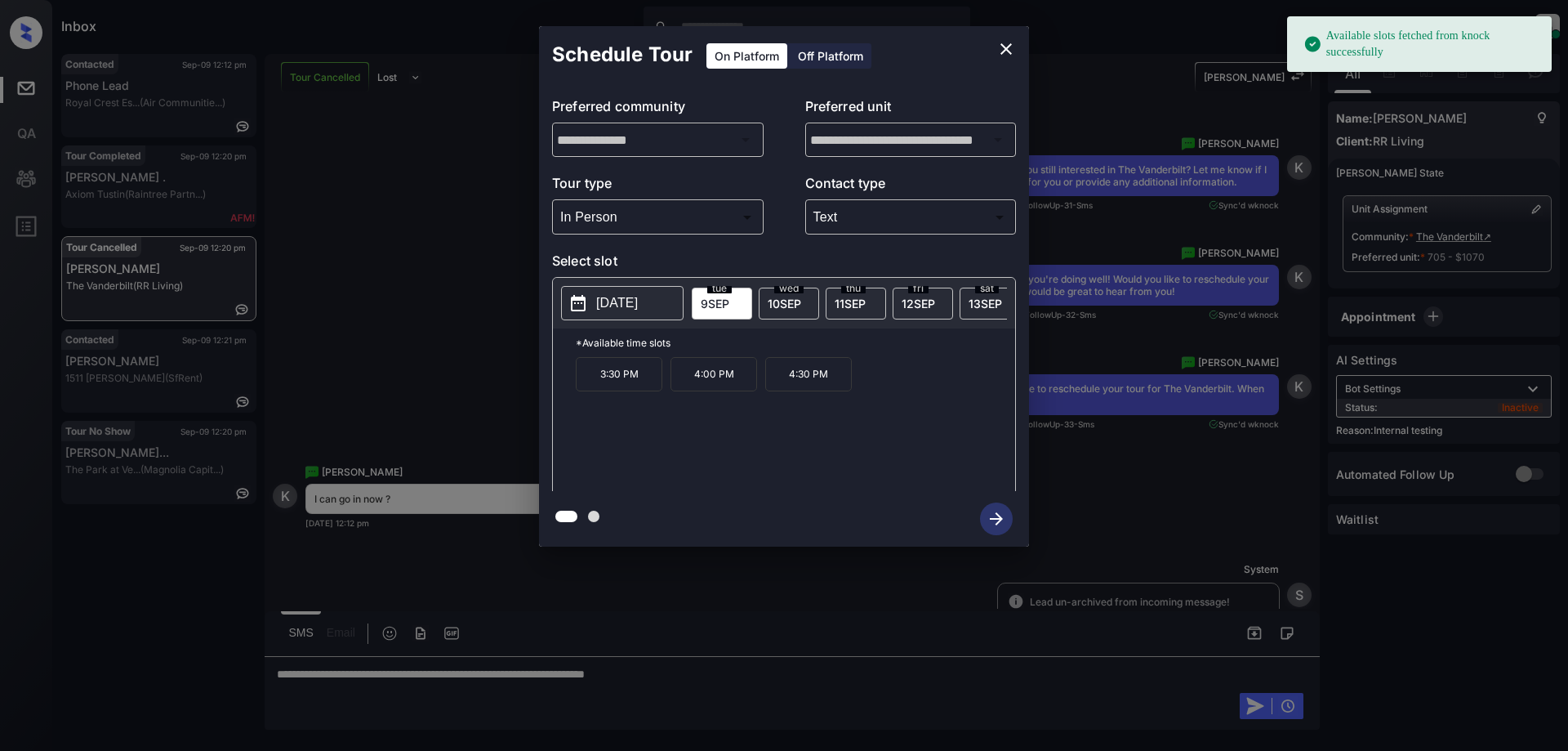
click at [785, 299] on span "[DATE]" at bounding box center [784, 303] width 34 height 14
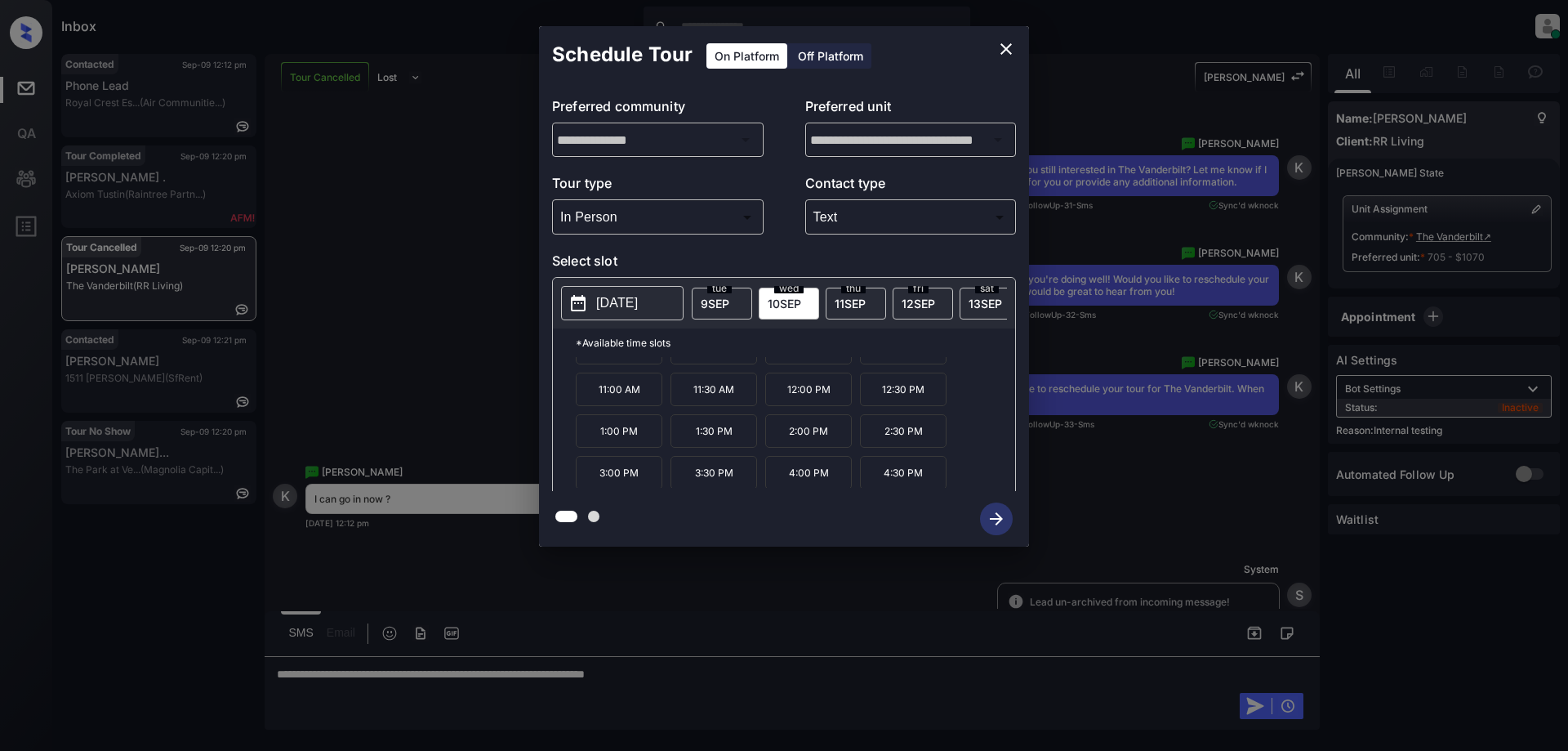
scroll to position [28, 0]
click at [1010, 38] on button "close" at bounding box center [1006, 49] width 33 height 33
